Goal: Task Accomplishment & Management: Use online tool/utility

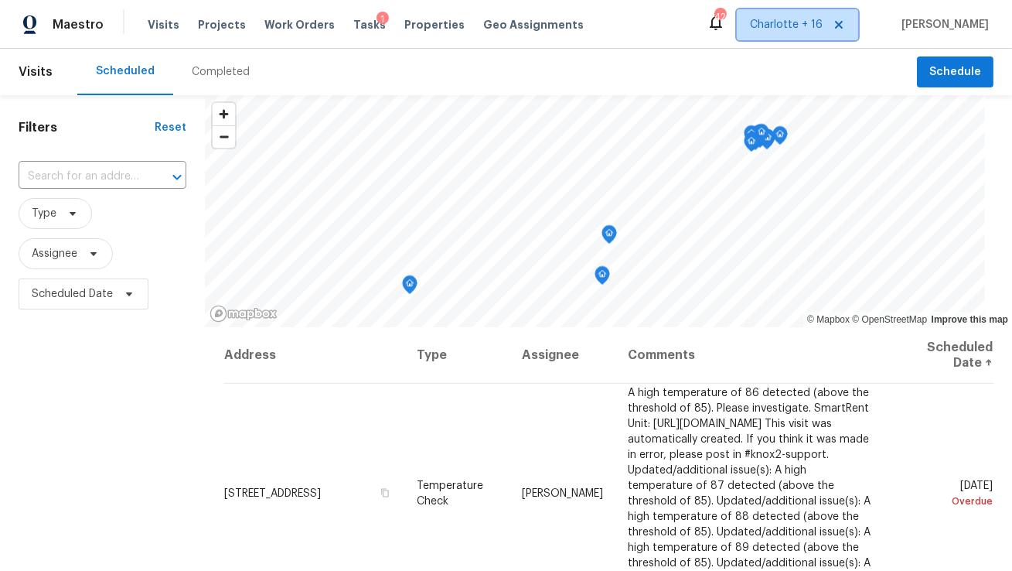
click at [845, 20] on icon at bounding box center [839, 25] width 12 height 12
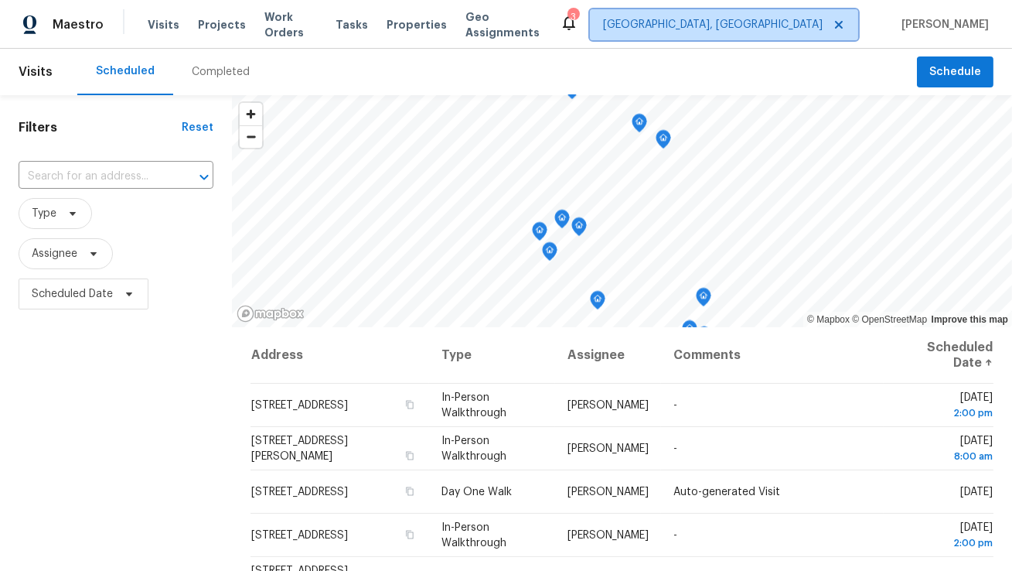
click at [823, 19] on span "Albuquerque, NM" at bounding box center [713, 24] width 220 height 15
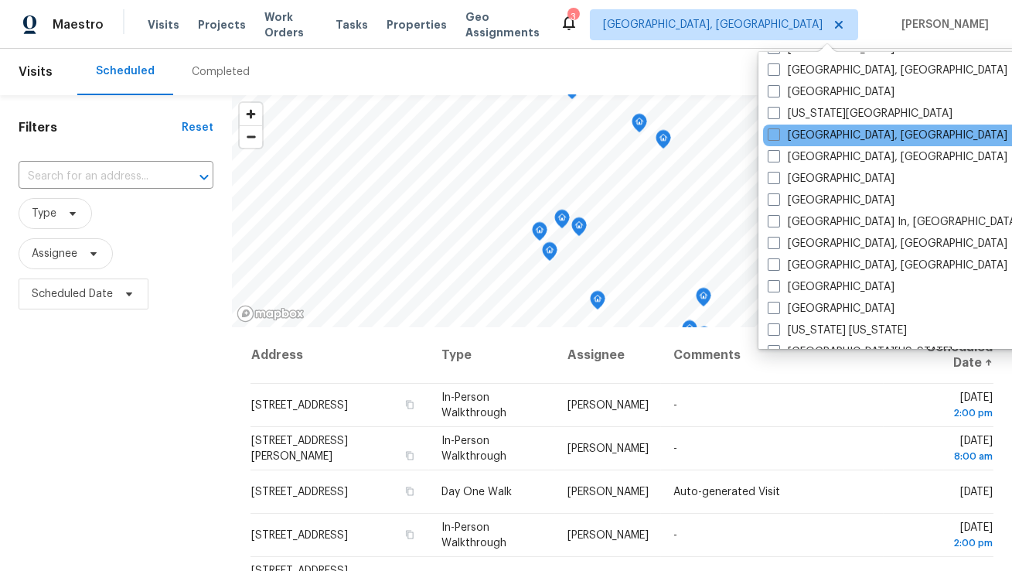
scroll to position [544, 0]
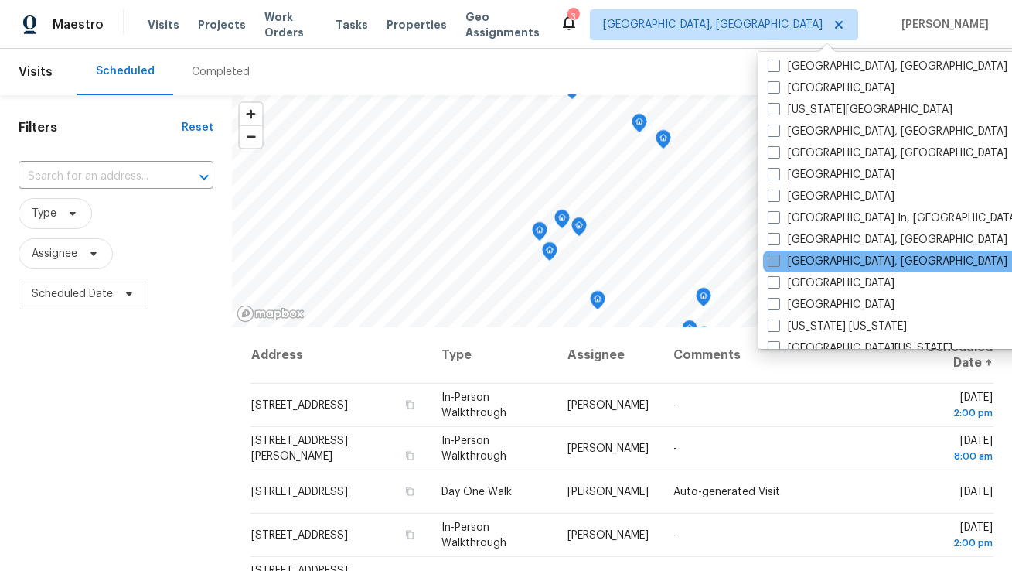
click at [775, 262] on span at bounding box center [774, 260] width 12 height 12
click at [775, 262] on input "Miami, FL" at bounding box center [773, 259] width 10 height 10
checkbox input "true"
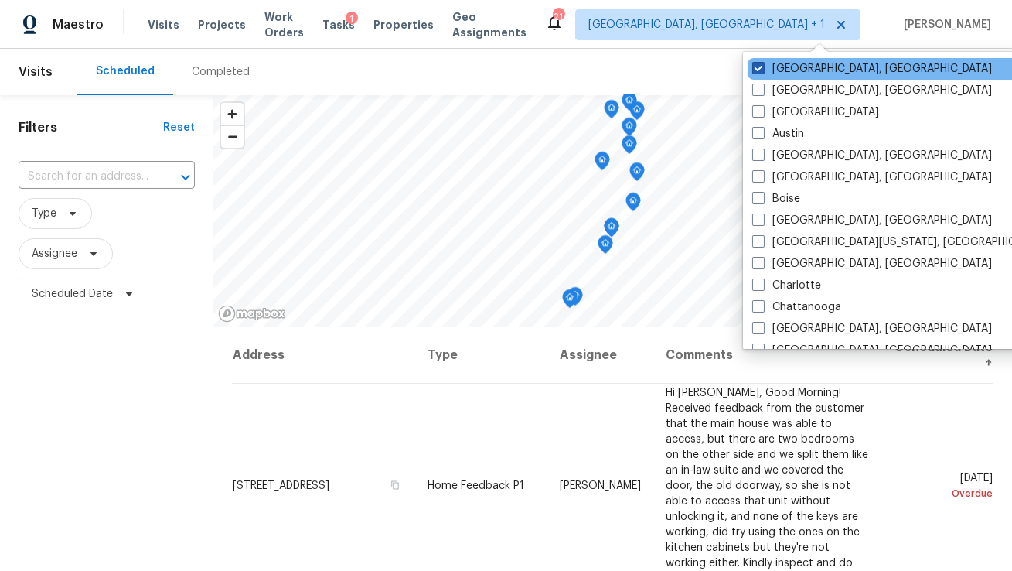
click at [758, 65] on span at bounding box center [758, 68] width 12 height 12
click at [758, 65] on input "Albuquerque, NM" at bounding box center [757, 66] width 10 height 10
checkbox input "false"
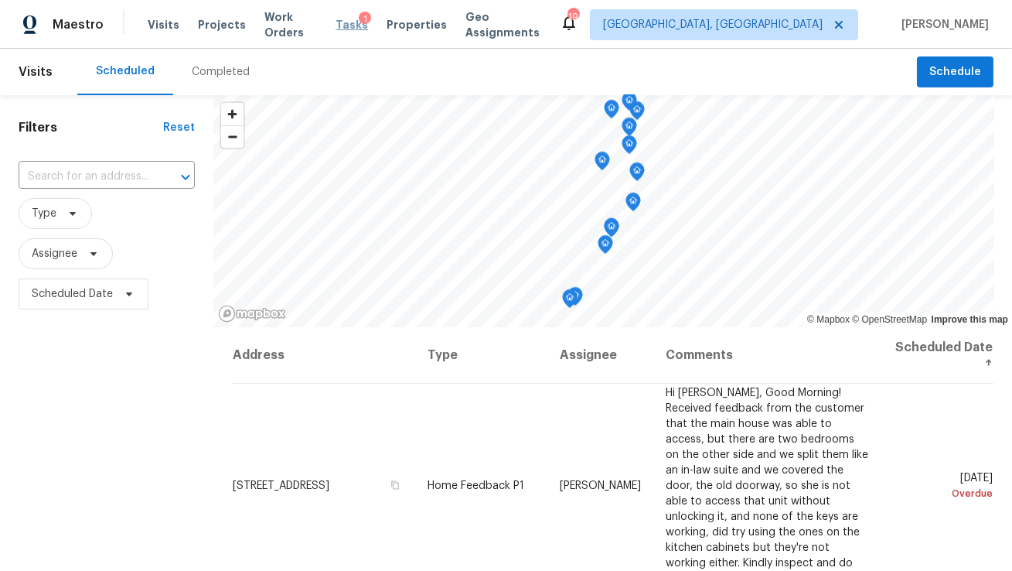
click at [355, 29] on span "Tasks" at bounding box center [352, 24] width 32 height 11
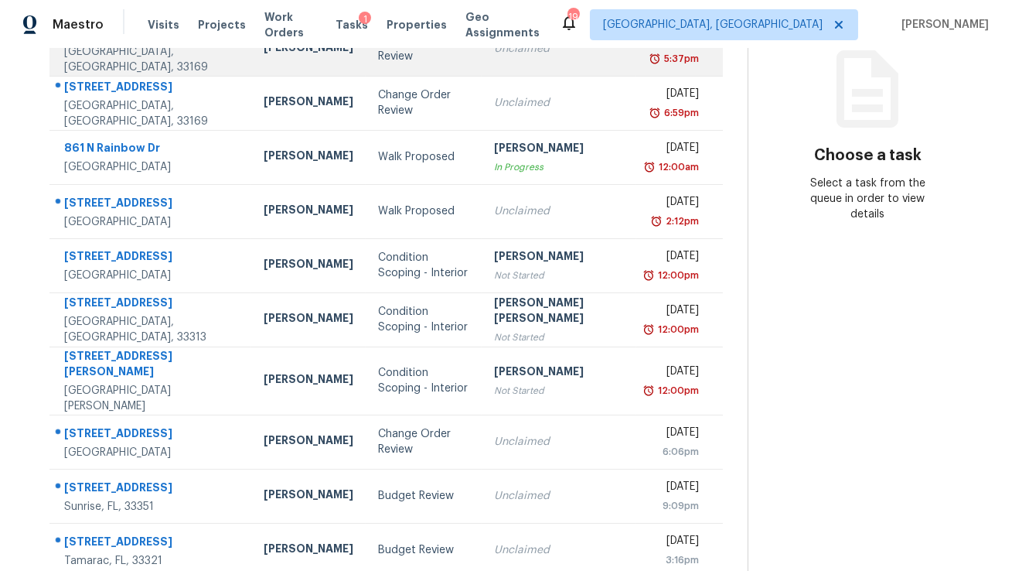
scroll to position [205, 0]
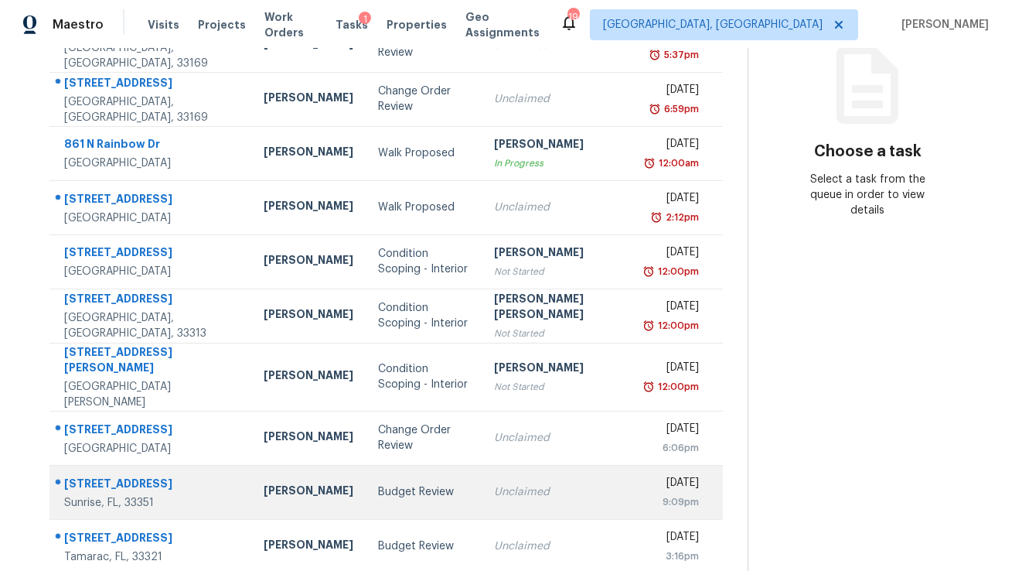
click at [129, 476] on div "3671 NW 91st Ave" at bounding box center [151, 485] width 175 height 19
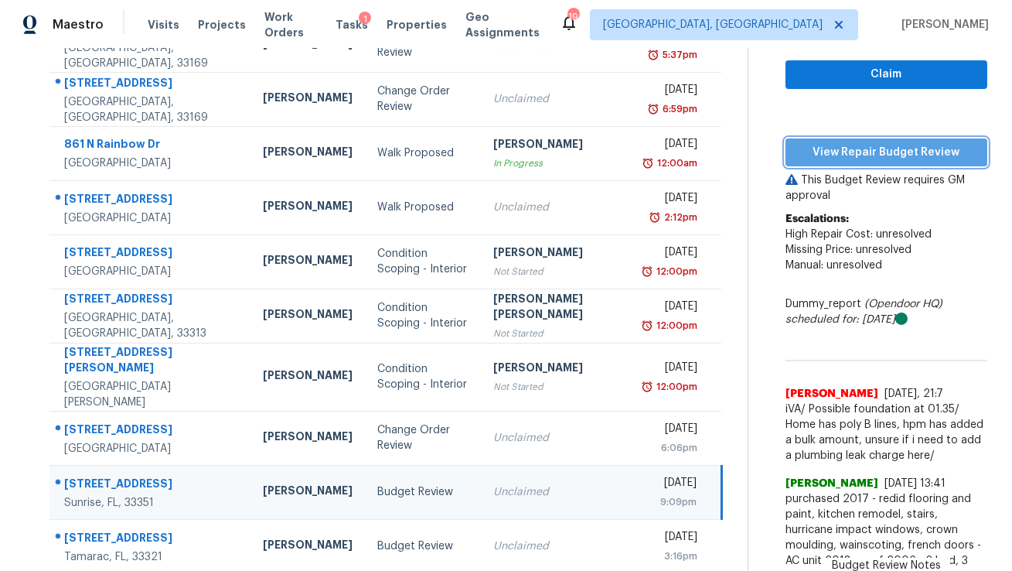
click at [834, 145] on span "View Repair Budget Review" at bounding box center [886, 152] width 177 height 19
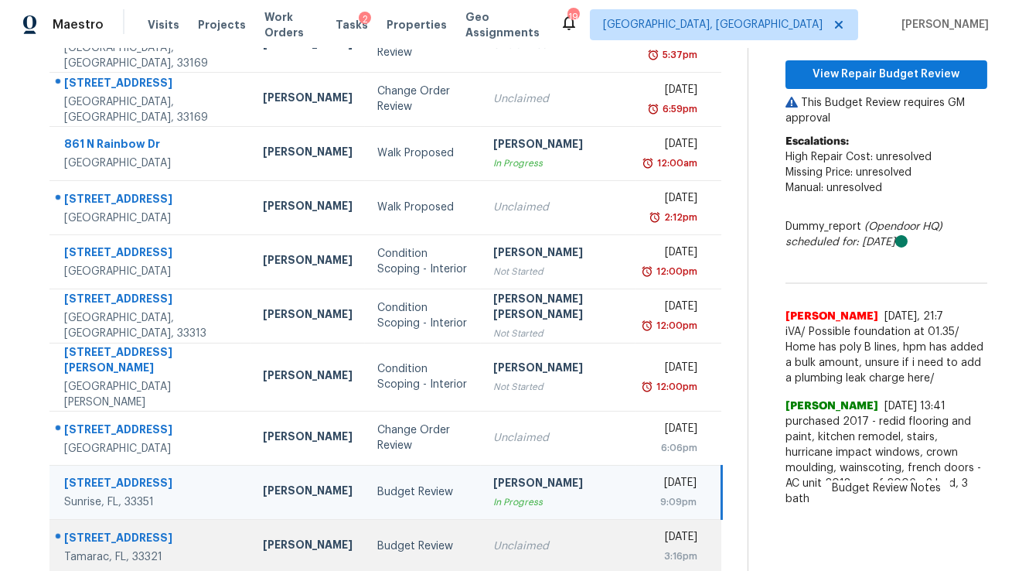
click at [386, 539] on td "Budget Review" at bounding box center [423, 546] width 116 height 54
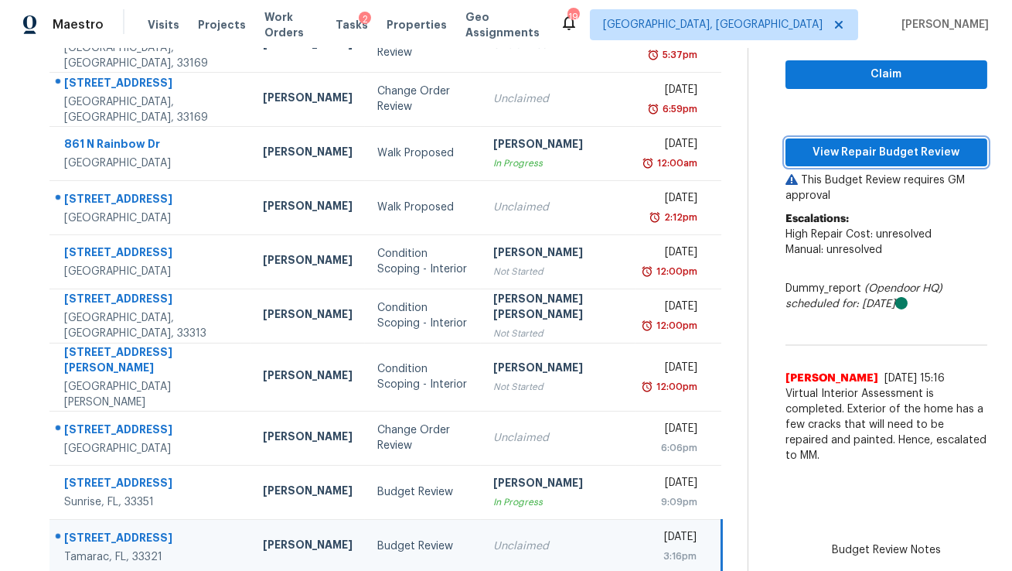
click at [861, 160] on span "View Repair Budget Review" at bounding box center [886, 152] width 177 height 19
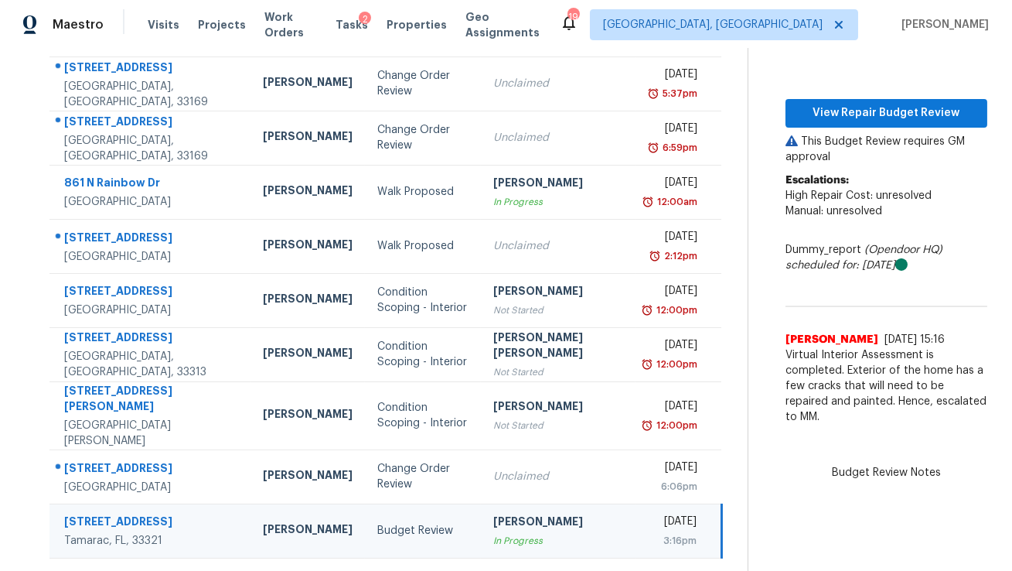
scroll to position [151, 0]
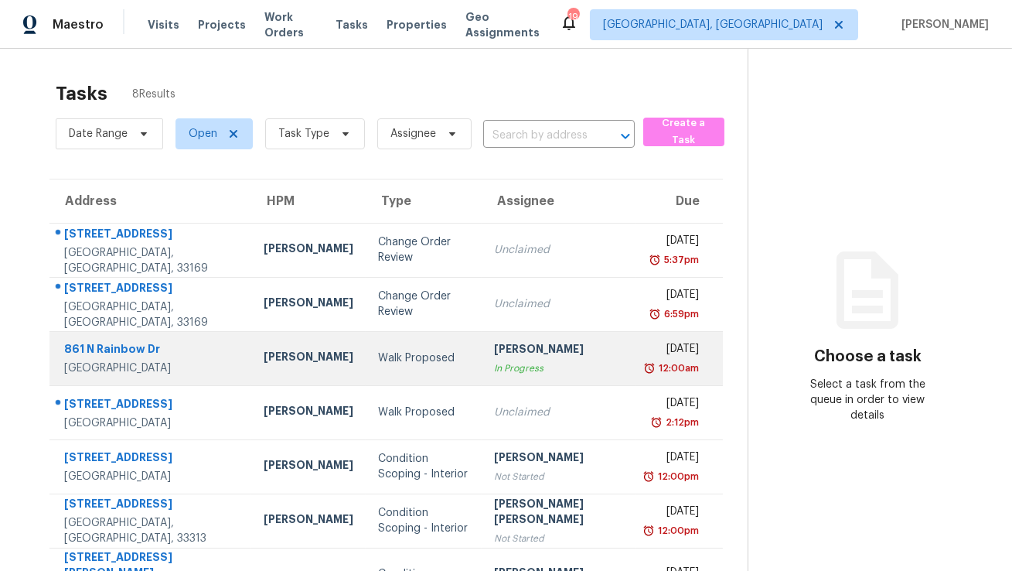
scroll to position [97, 0]
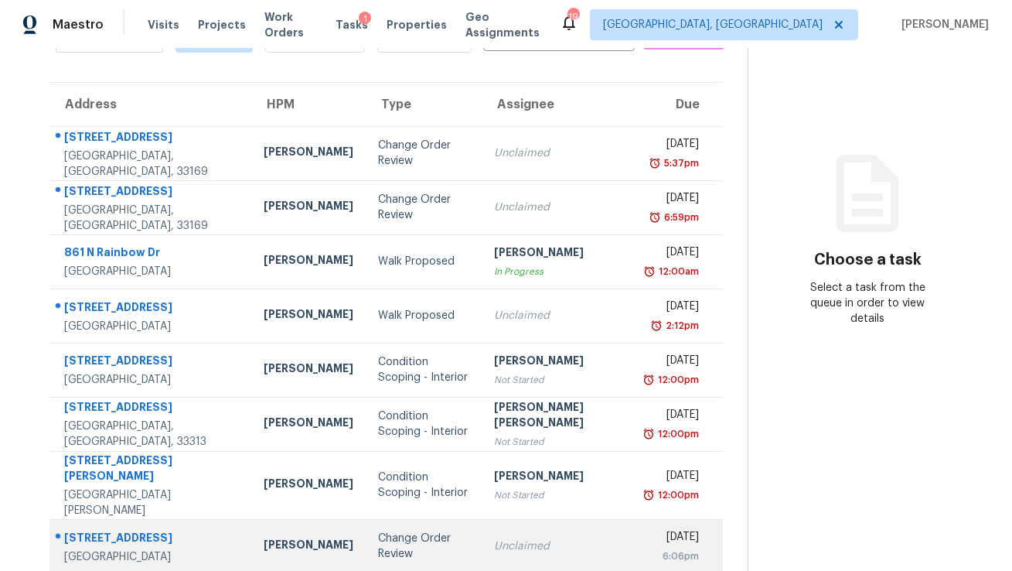
click at [193, 527] on td "[STREET_ADDRESS]" at bounding box center [150, 546] width 202 height 54
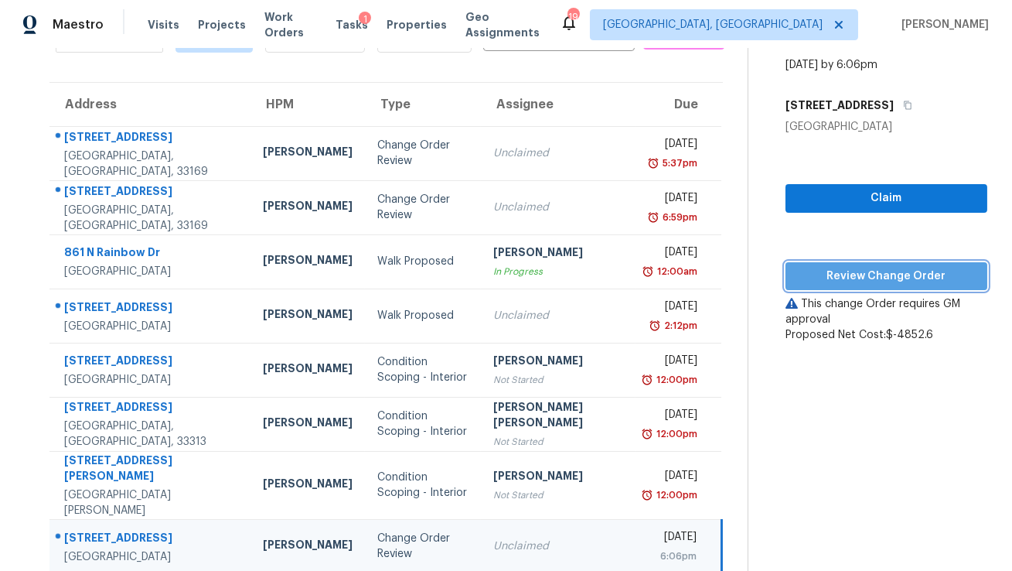
click at [802, 267] on span "Review Change Order" at bounding box center [886, 276] width 177 height 19
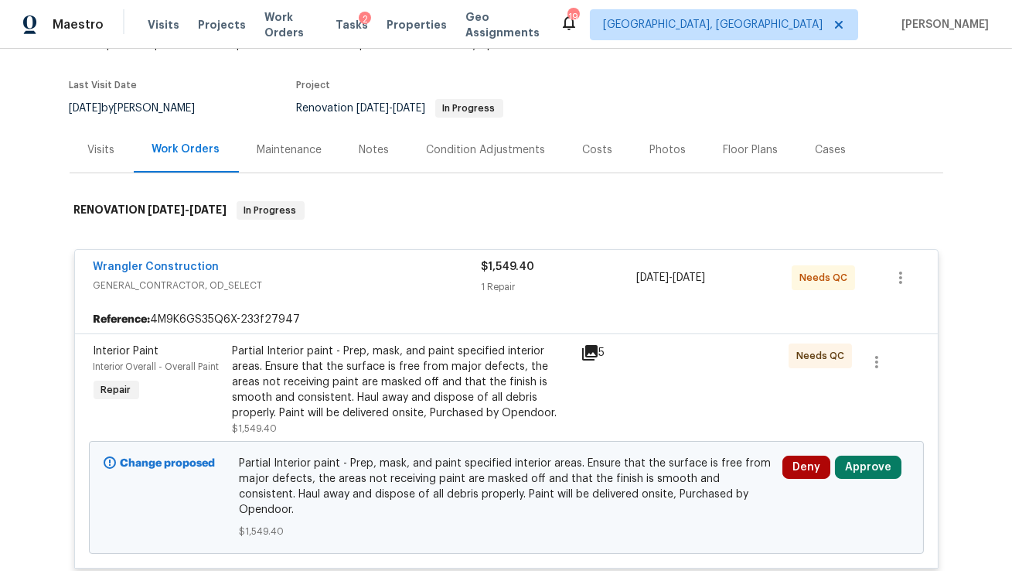
scroll to position [217, 0]
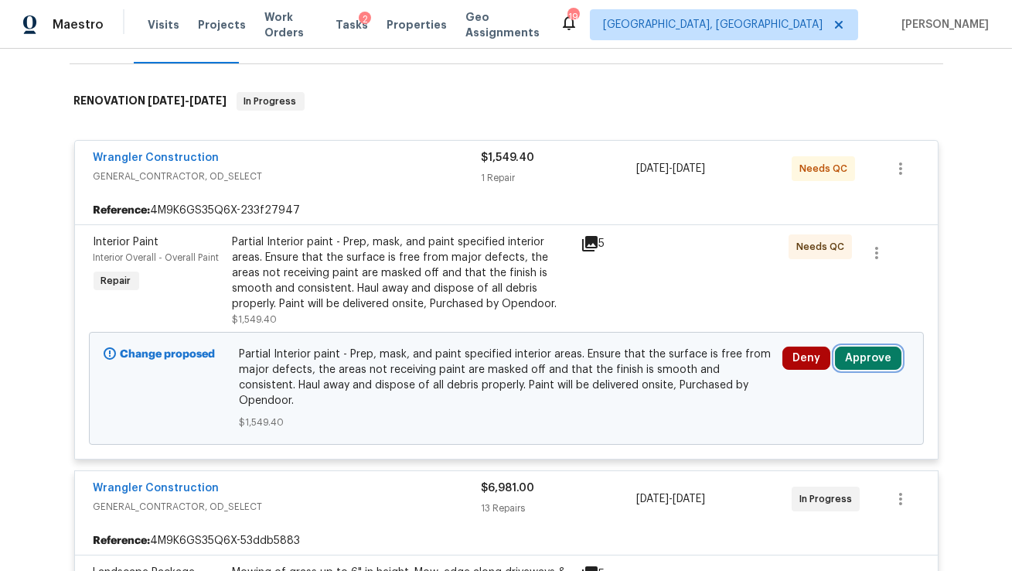
click at [876, 356] on button "Approve" at bounding box center [868, 357] width 67 height 23
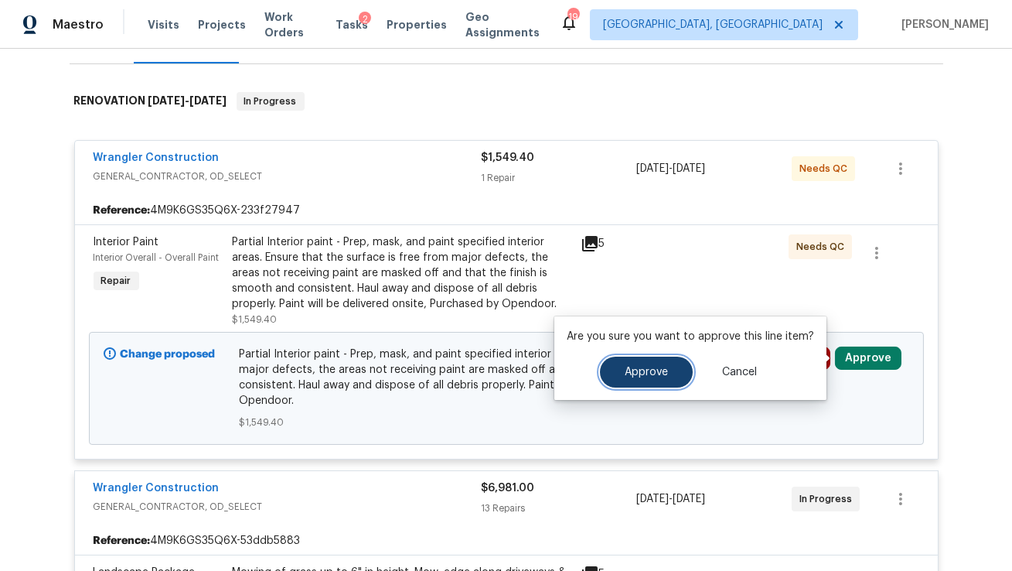
click at [615, 377] on button "Approve" at bounding box center [646, 371] width 93 height 31
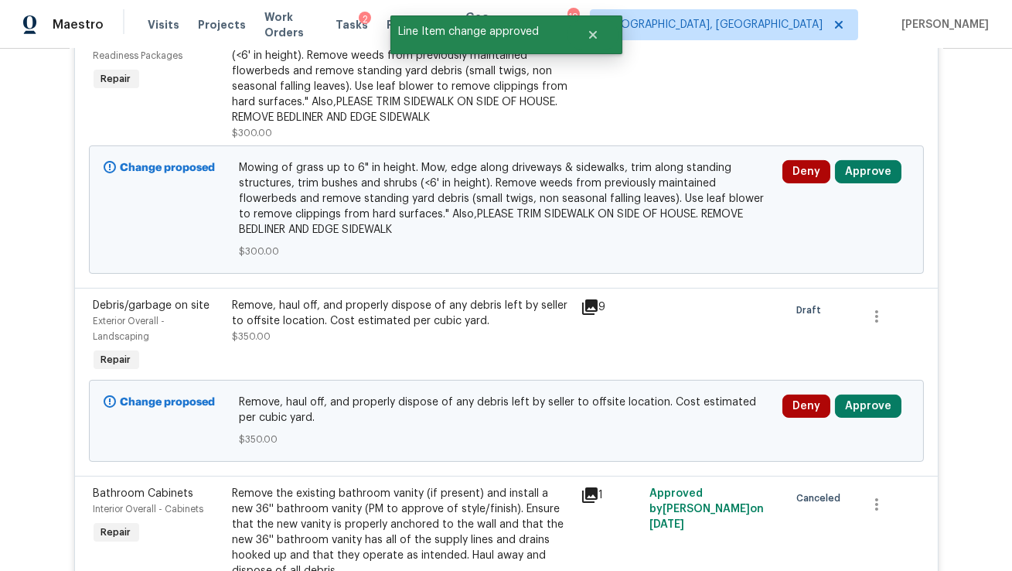
scroll to position [723, 0]
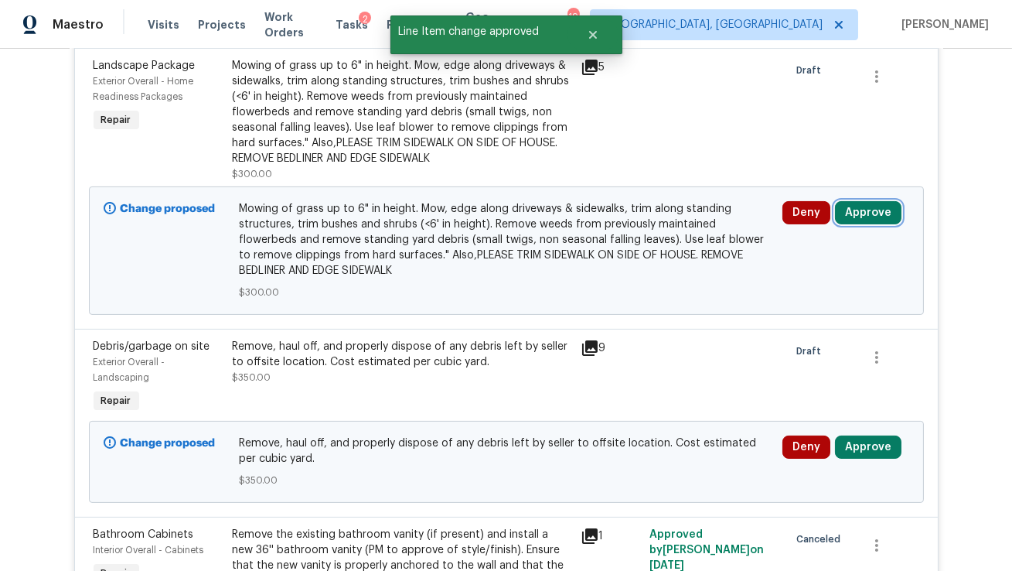
click at [881, 201] on button "Approve" at bounding box center [868, 212] width 67 height 23
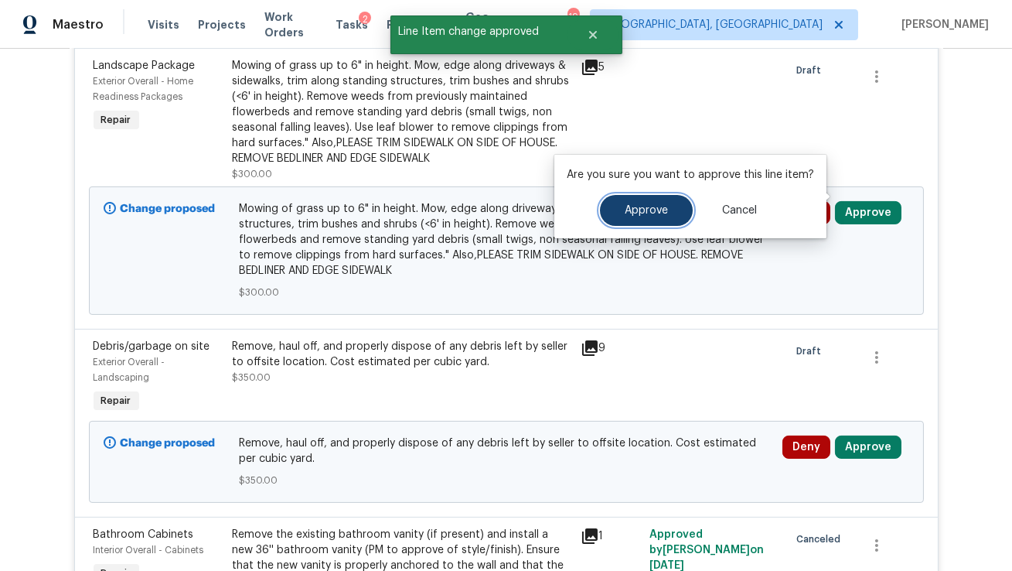
click at [651, 199] on button "Approve" at bounding box center [646, 210] width 93 height 31
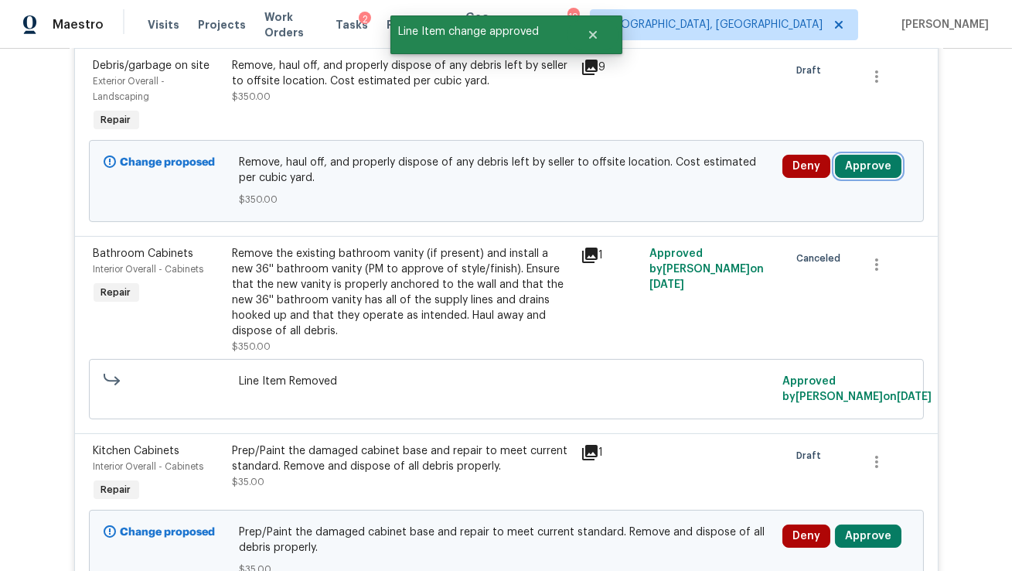
click at [863, 159] on button "Approve" at bounding box center [868, 166] width 67 height 23
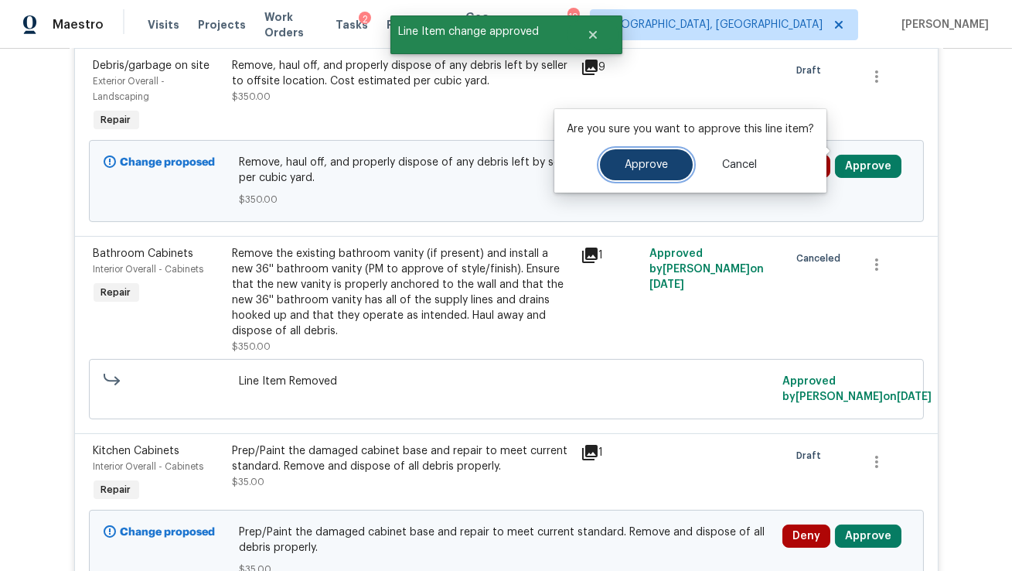
click at [653, 169] on span "Approve" at bounding box center [646, 165] width 43 height 12
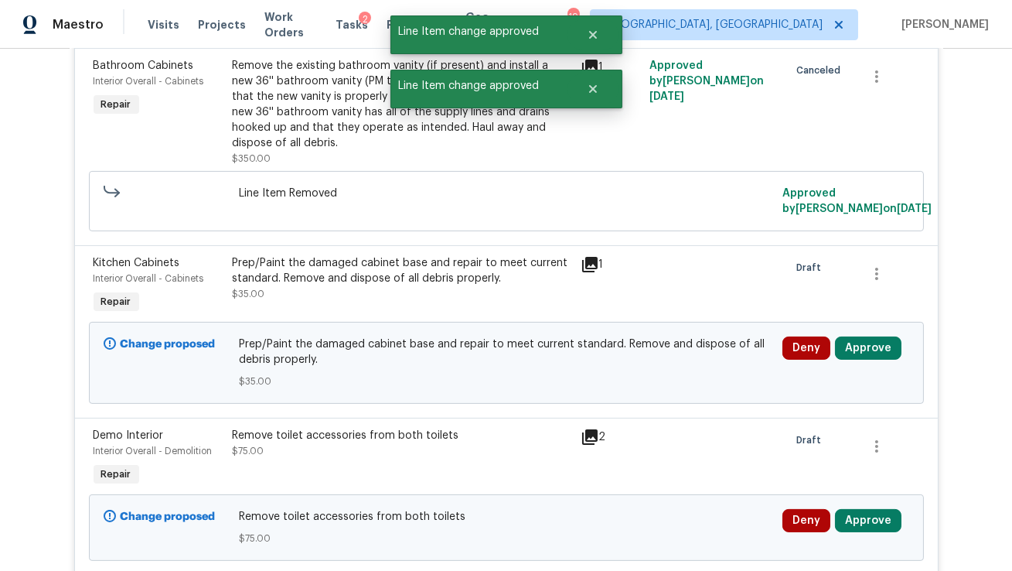
click at [861, 332] on div "Deny Approve" at bounding box center [846, 363] width 136 height 62
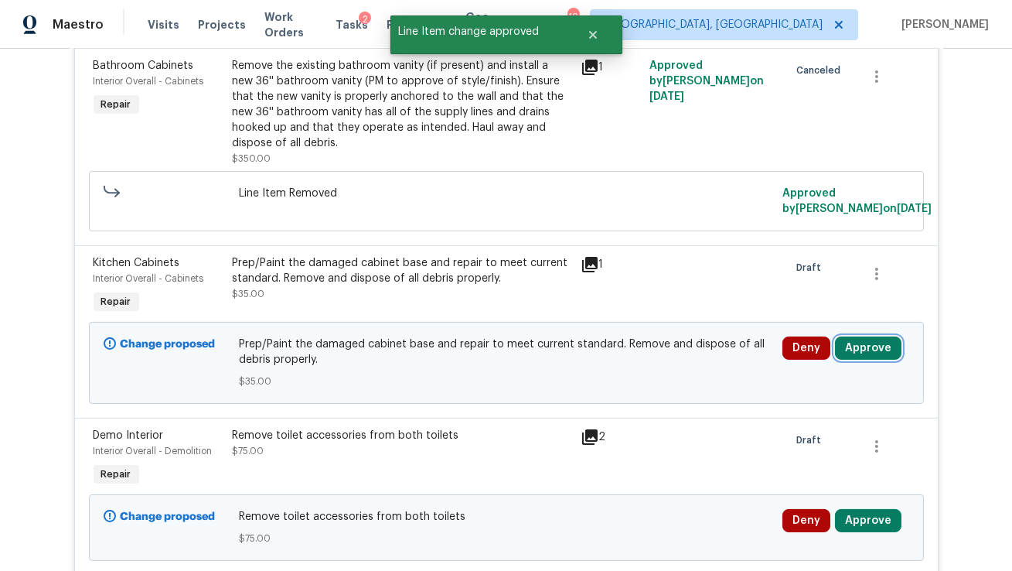
click at [862, 336] on button "Approve" at bounding box center [868, 347] width 67 height 23
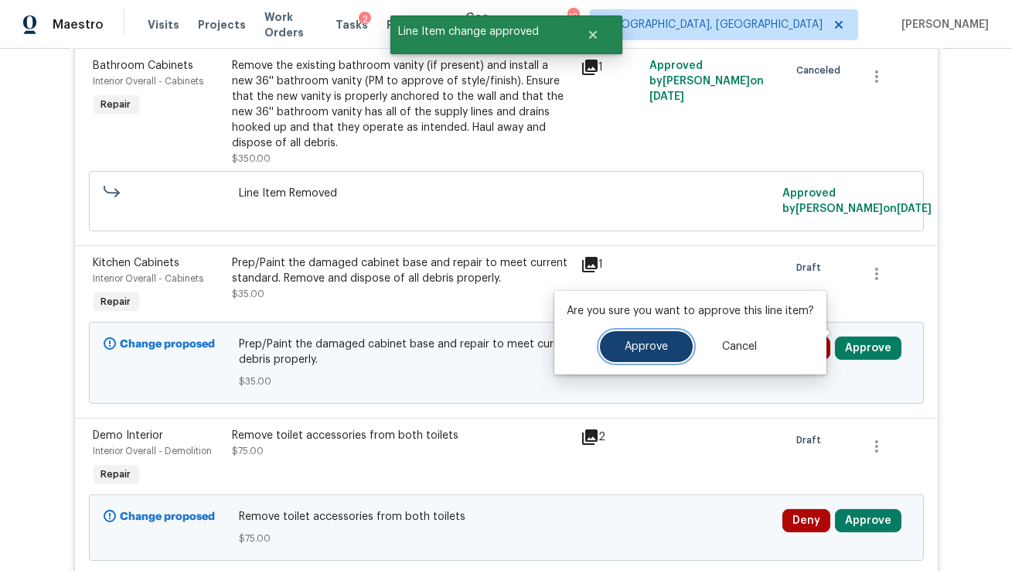
click at [652, 346] on span "Approve" at bounding box center [646, 347] width 43 height 12
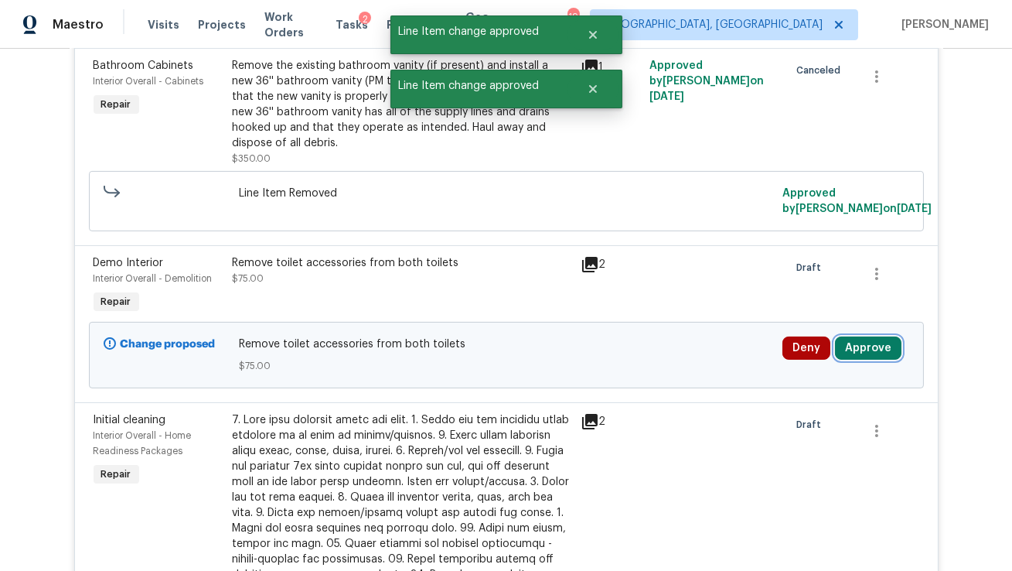
click at [860, 336] on button "Approve" at bounding box center [868, 347] width 67 height 23
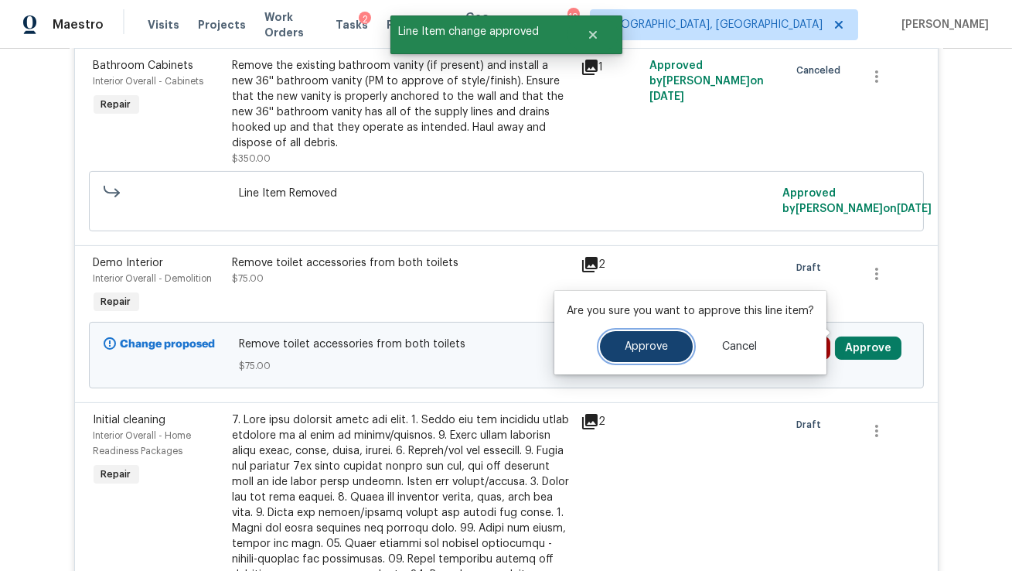
click at [625, 343] on span "Approve" at bounding box center [646, 347] width 43 height 12
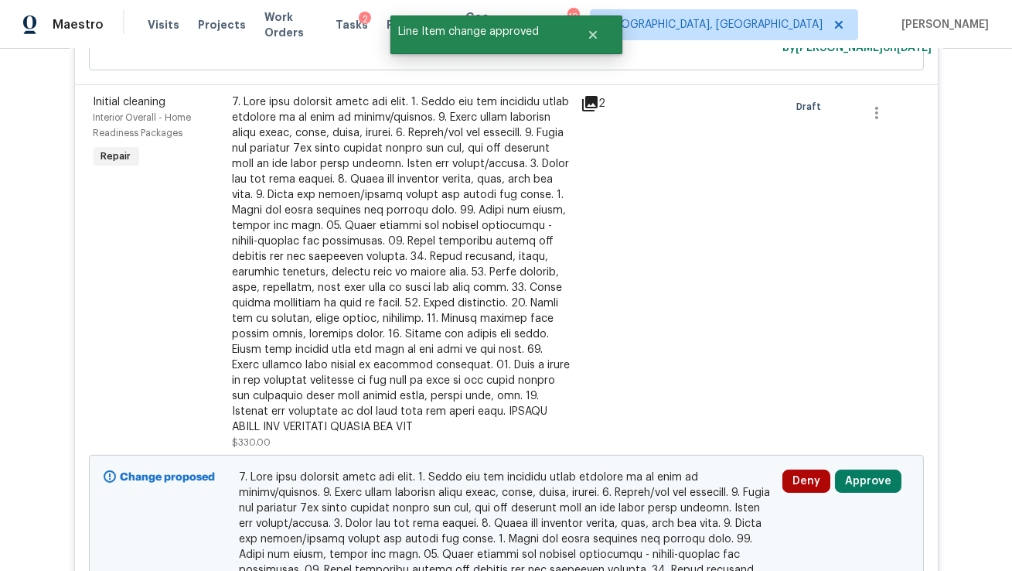
scroll to position [1035, 0]
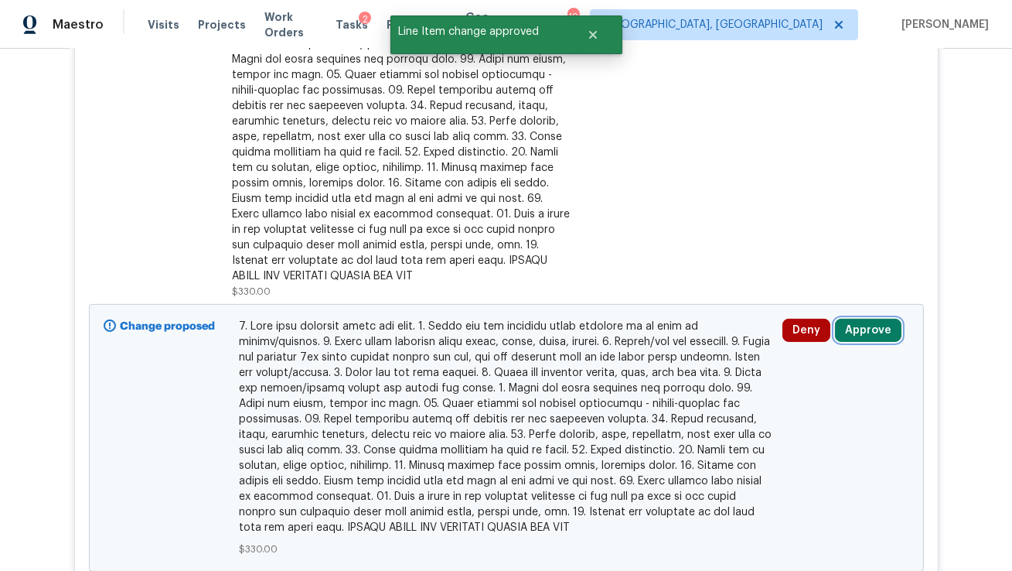
click at [874, 319] on button "Approve" at bounding box center [868, 330] width 67 height 23
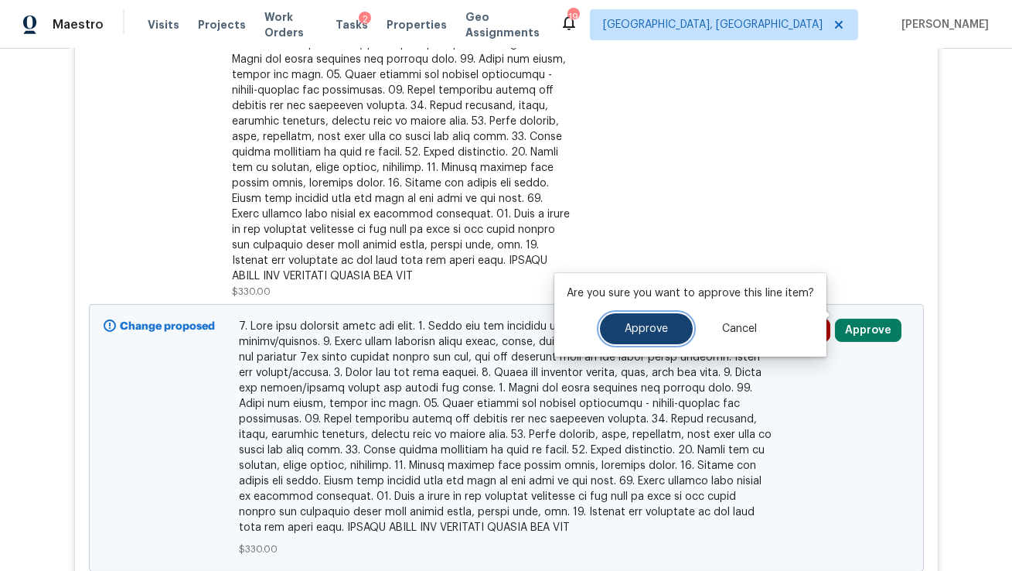
click at [622, 336] on button "Approve" at bounding box center [646, 328] width 93 height 31
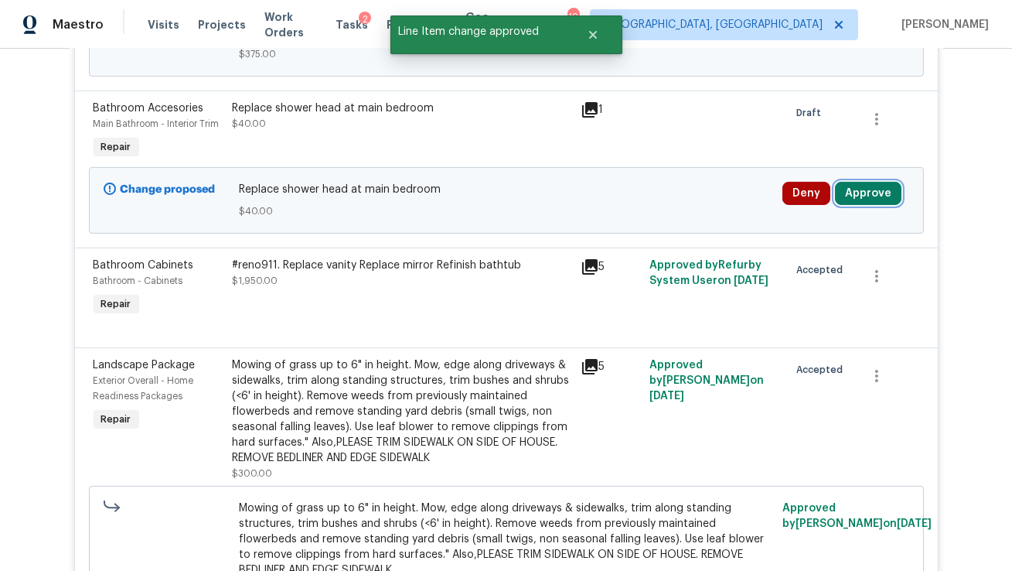
click at [886, 182] on button "Approve" at bounding box center [868, 193] width 67 height 23
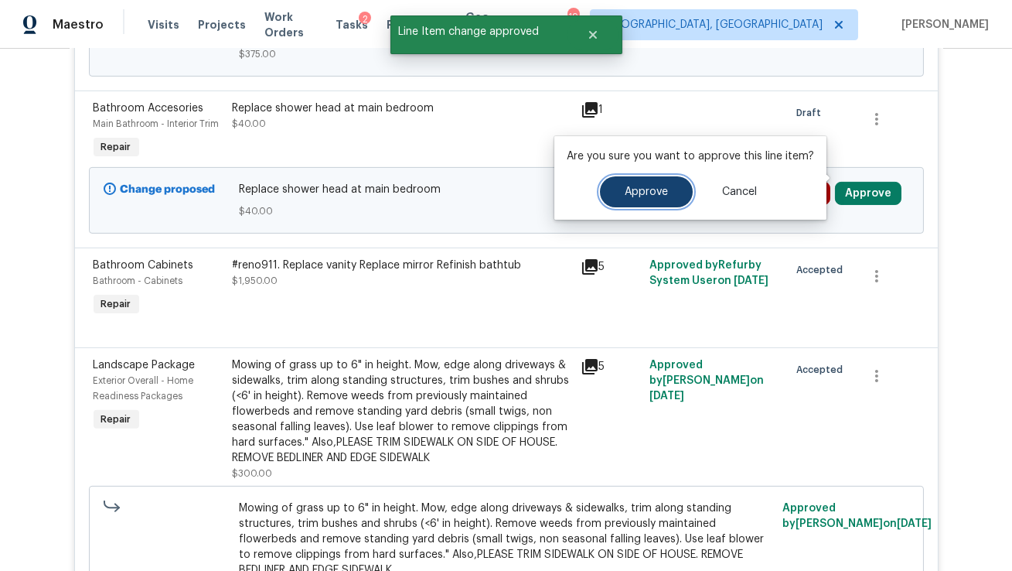
click at [650, 197] on button "Approve" at bounding box center [646, 191] width 93 height 31
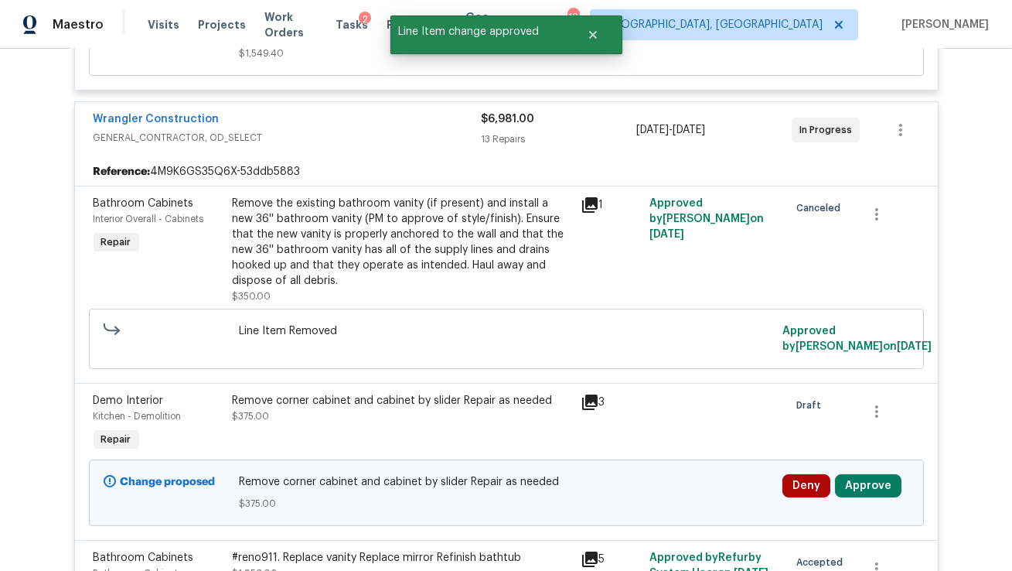
scroll to position [747, 0]
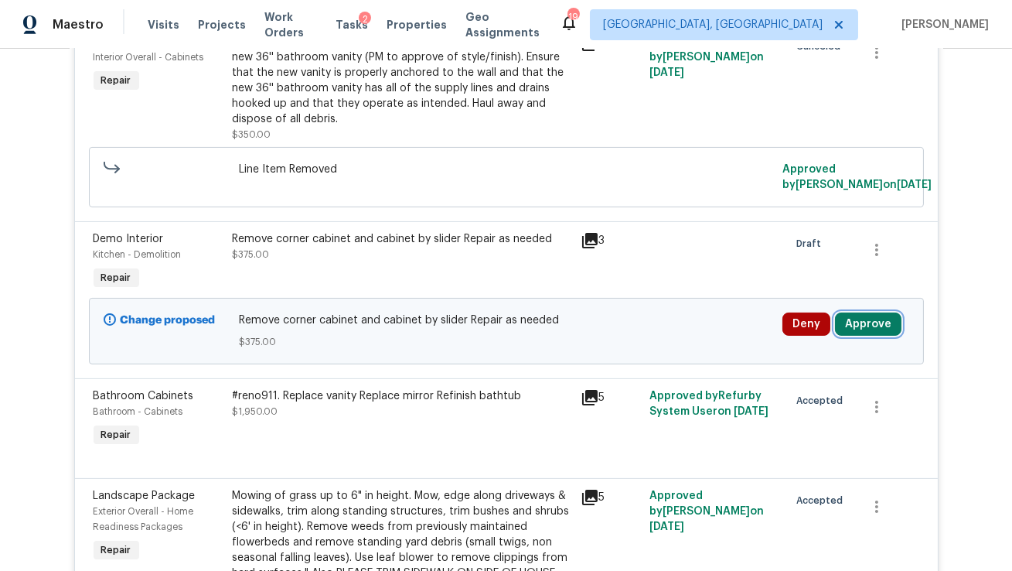
click at [866, 312] on button "Approve" at bounding box center [868, 323] width 67 height 23
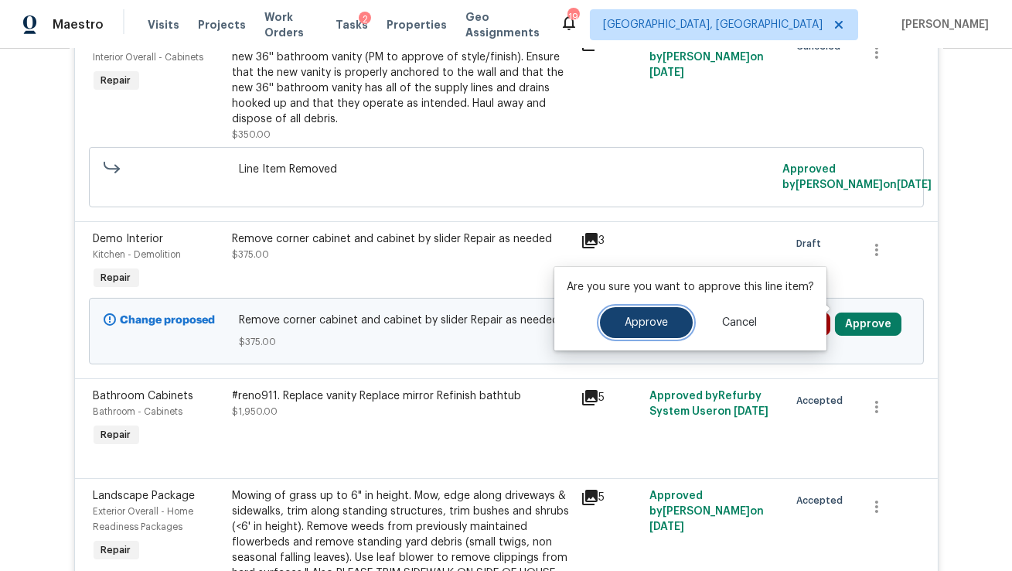
click at [625, 327] on span "Approve" at bounding box center [646, 323] width 43 height 12
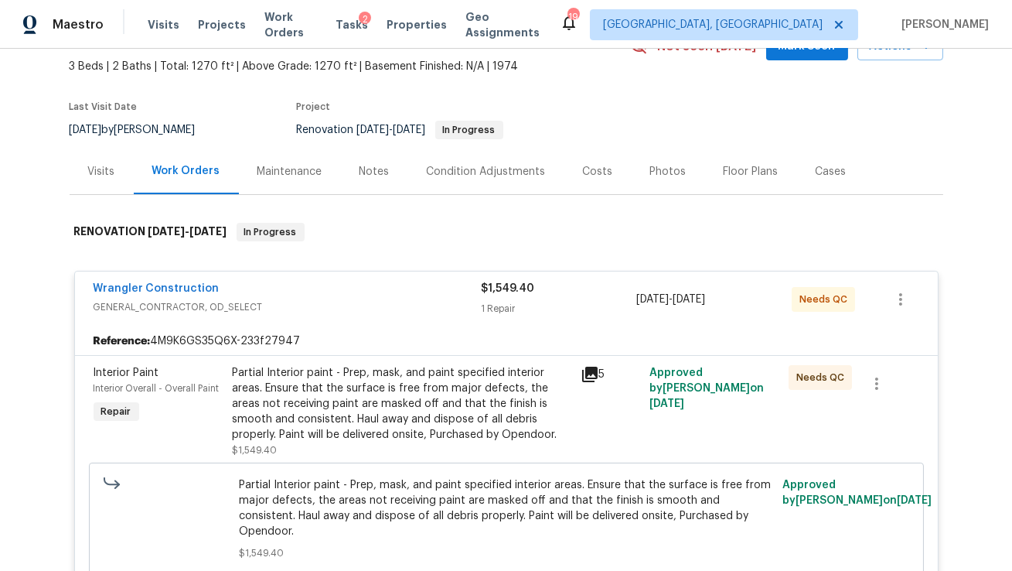
scroll to position [0, 0]
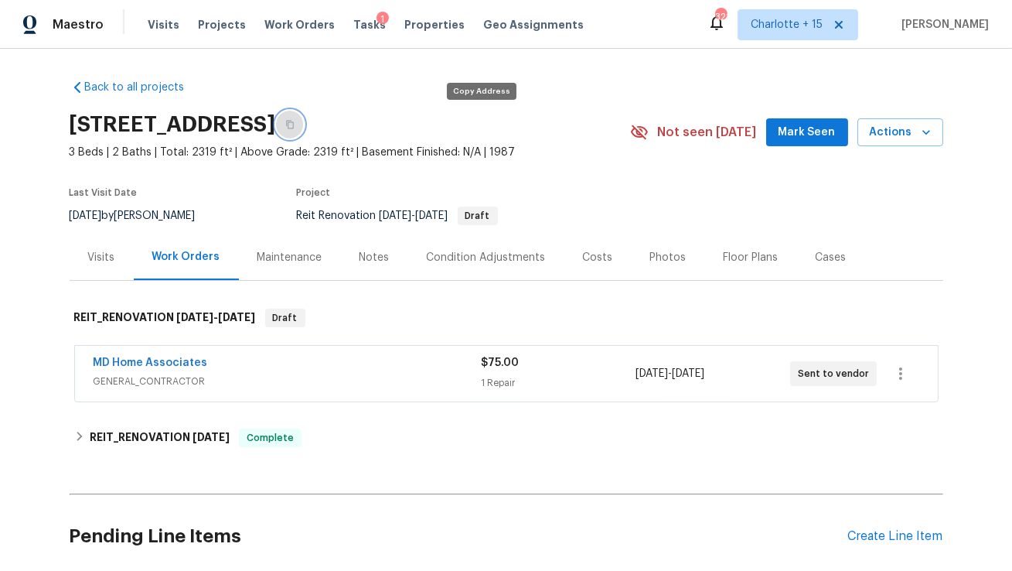
click at [304, 129] on button "button" at bounding box center [290, 125] width 28 height 28
